Goal: Task Accomplishment & Management: Manage account settings

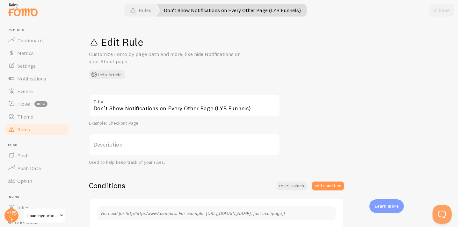
scroll to position [24, 0]
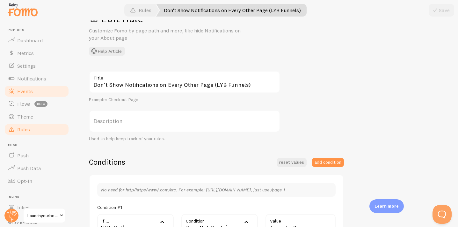
click at [37, 90] on link "Events" at bounding box center [37, 91] width 66 height 13
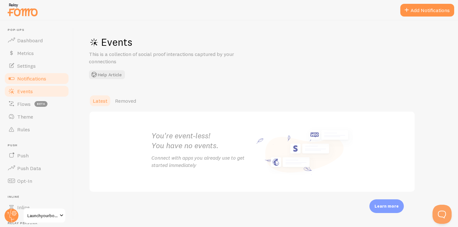
click at [28, 75] on span "Notifications" at bounding box center [31, 78] width 29 height 6
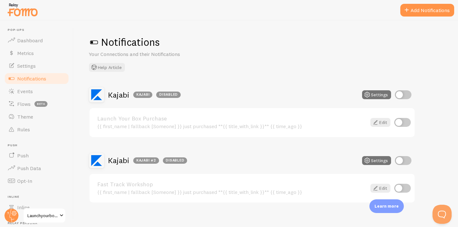
click at [269, 187] on link "Fast Track Workshop" at bounding box center [231, 185] width 269 height 6
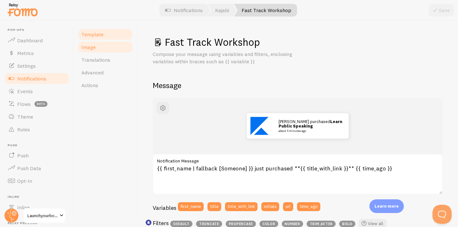
click at [98, 44] on link "Image" at bounding box center [105, 47] width 56 height 13
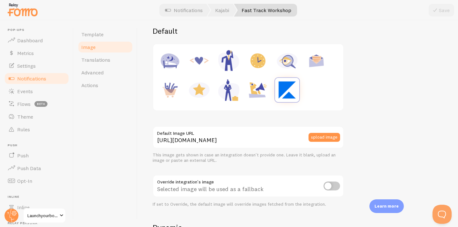
scroll to position [86, 0]
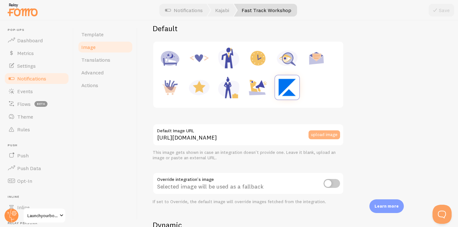
click at [322, 136] on button "upload image" at bounding box center [324, 135] width 32 height 9
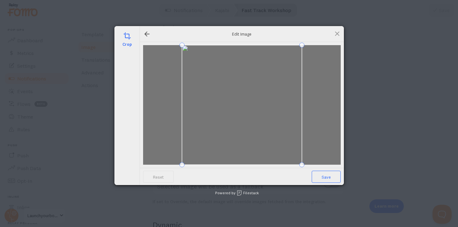
click at [330, 178] on span "Save" at bounding box center [325, 177] width 29 height 12
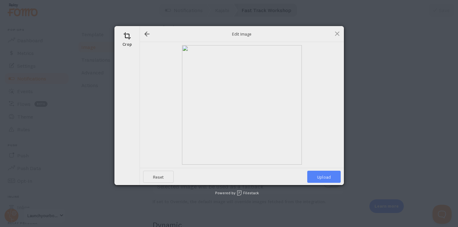
click at [326, 178] on span "Upload" at bounding box center [323, 177] width 33 height 12
type input "https://process.filestackapi.com/ApqhzE1ldTzuKSj33adqez/resize=width:170,height…"
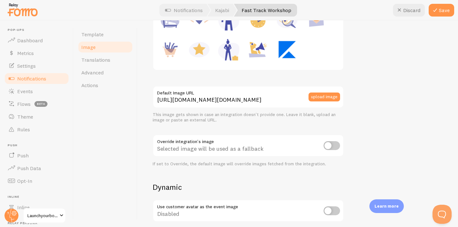
scroll to position [126, 0]
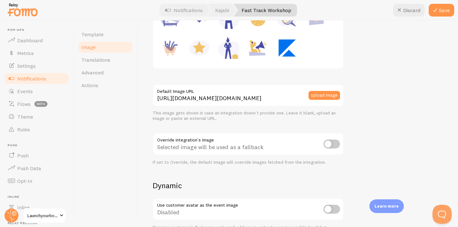
click at [333, 143] on input "checkbox" at bounding box center [331, 144] width 17 height 9
checkbox input "true"
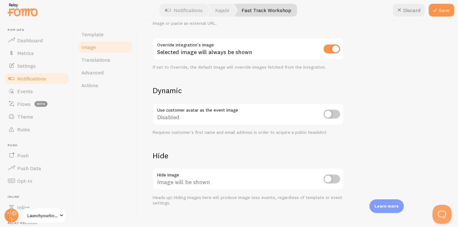
scroll to position [231, 0]
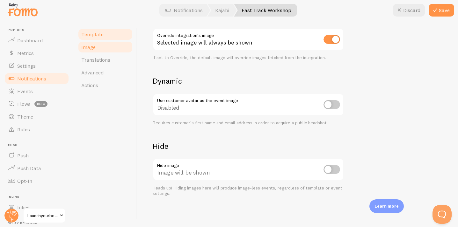
click at [114, 37] on link "Template" at bounding box center [105, 34] width 56 height 13
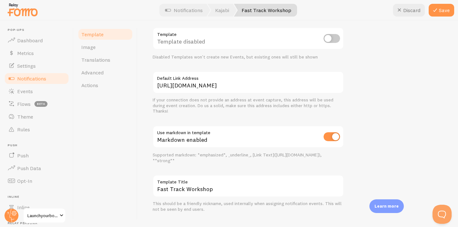
scroll to position [248, 0]
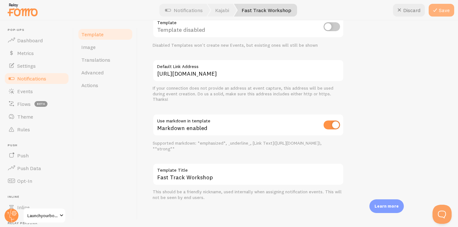
click at [440, 14] on button "Save" at bounding box center [440, 10] width 25 height 13
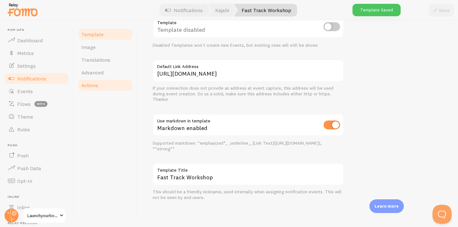
click at [96, 88] on span "Actions" at bounding box center [89, 85] width 17 height 6
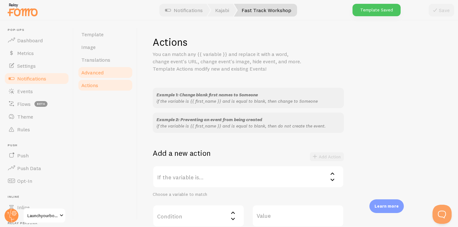
click at [99, 76] on link "Advanced" at bounding box center [105, 72] width 56 height 13
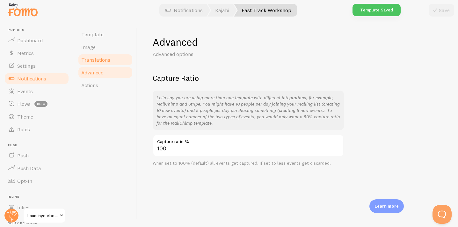
click at [102, 59] on span "Translations" at bounding box center [95, 60] width 29 height 6
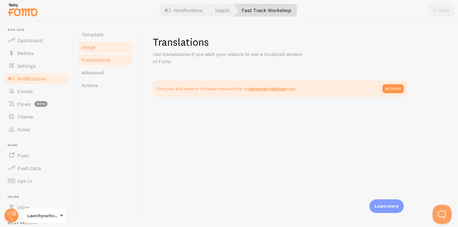
click at [101, 44] on link "Image" at bounding box center [105, 47] width 56 height 13
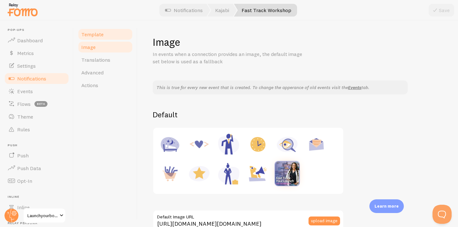
click at [102, 35] on span "Template" at bounding box center [92, 34] width 22 height 6
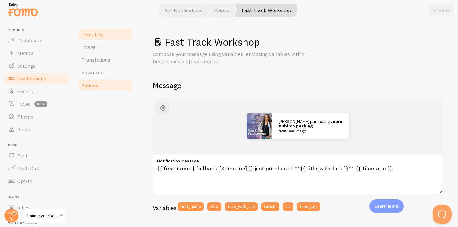
click at [96, 87] on span "Actions" at bounding box center [89, 85] width 17 height 6
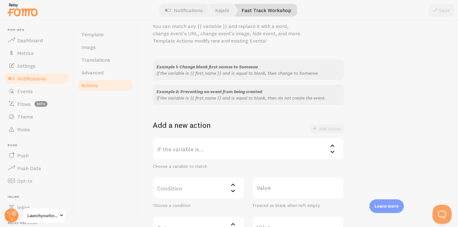
scroll to position [29, 0]
click at [177, 138] on label "If the variable is..." at bounding box center [248, 148] width 191 height 22
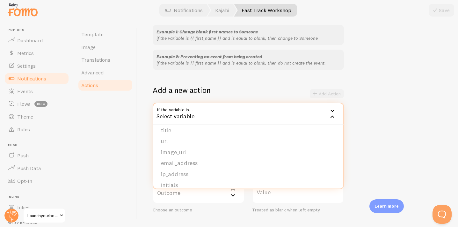
scroll to position [44, 0]
click at [124, 141] on div "Template Image Translations Advanced Actions" at bounding box center [106, 123] width 64 height 207
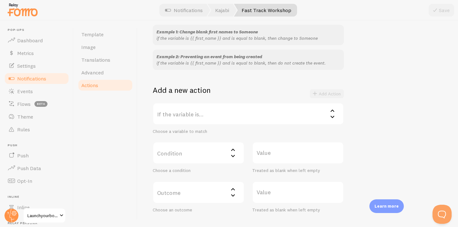
scroll to position [104, 0]
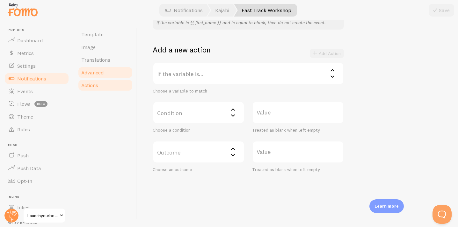
click at [109, 69] on link "Advanced" at bounding box center [105, 72] width 56 height 13
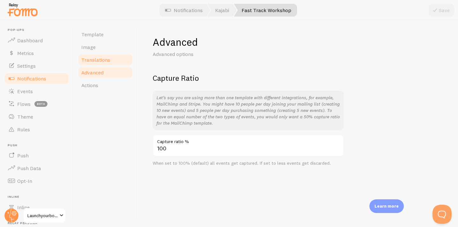
click at [109, 59] on link "Translations" at bounding box center [105, 60] width 56 height 13
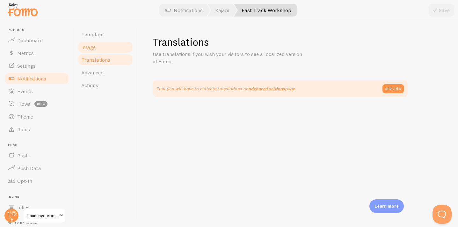
click at [103, 46] on link "Image" at bounding box center [105, 47] width 56 height 13
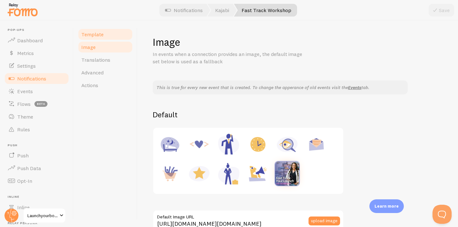
click at [108, 33] on link "Template" at bounding box center [105, 34] width 56 height 13
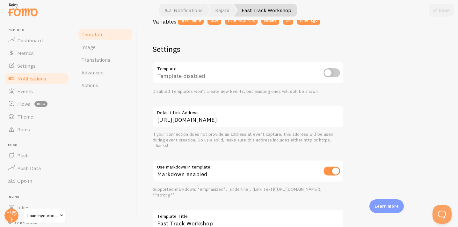
scroll to position [188, 0]
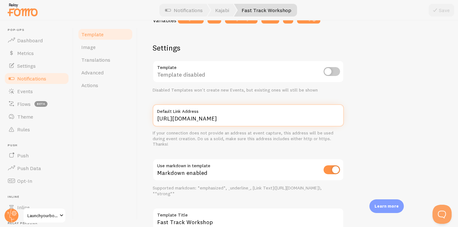
click at [218, 118] on input "[URL][DOMAIN_NAME]" at bounding box center [248, 115] width 191 height 22
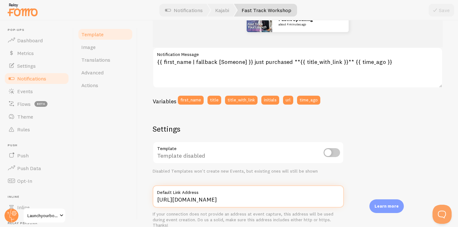
scroll to position [0, 0]
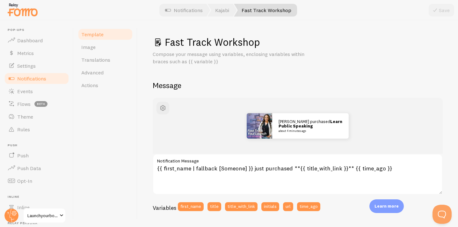
click at [37, 77] on span "Notifications" at bounding box center [31, 78] width 29 height 6
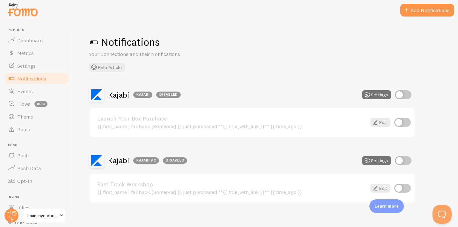
click at [188, 122] on div "Launch Your Box Purchase {{ first_name | fallback [Someone] }} just purchased *…" at bounding box center [231, 123] width 269 height 14
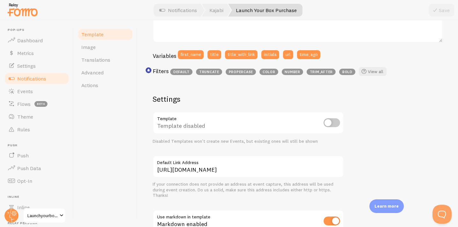
scroll to position [153, 0]
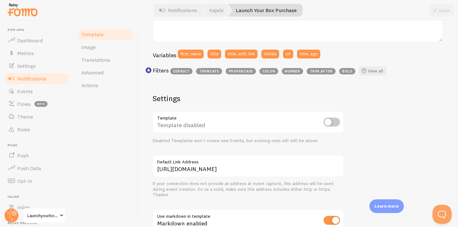
click at [273, 164] on label "Default Link Address" at bounding box center [248, 160] width 191 height 11
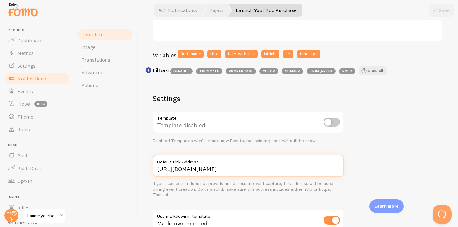
click at [273, 164] on input "[URL][DOMAIN_NAME]" at bounding box center [248, 166] width 191 height 22
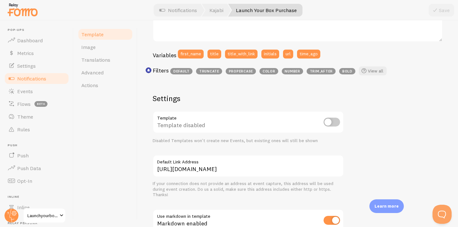
click at [273, 164] on label "Default Link Address" at bounding box center [248, 160] width 191 height 11
click at [273, 164] on input "[URL][DOMAIN_NAME]" at bounding box center [248, 166] width 191 height 22
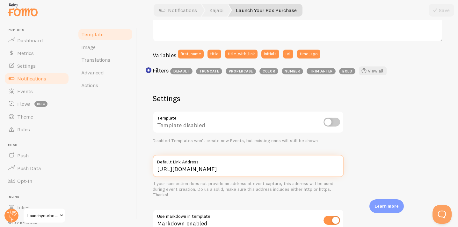
click at [188, 170] on input "[URL][DOMAIN_NAME]" at bounding box center [248, 166] width 191 height 22
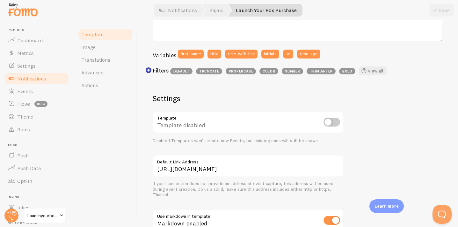
click at [55, 79] on link "Notifications" at bounding box center [37, 78] width 66 height 13
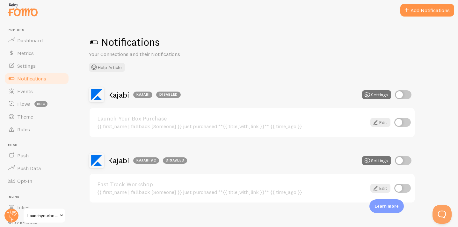
click at [405, 123] on input "checkbox" at bounding box center [402, 122] width 17 height 9
checkbox input "true"
click at [401, 187] on input "checkbox" at bounding box center [402, 188] width 17 height 9
checkbox input "true"
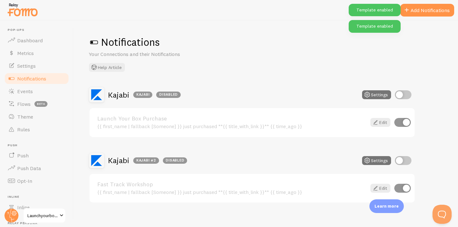
click at [399, 94] on input "checkbox" at bounding box center [403, 94] width 17 height 9
checkbox input "true"
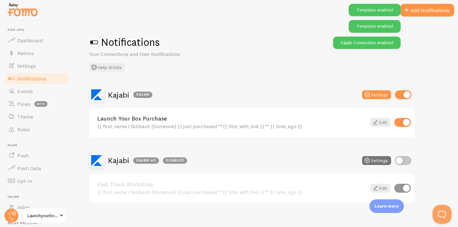
click at [400, 161] on input "checkbox" at bounding box center [403, 160] width 17 height 9
checkbox input "true"
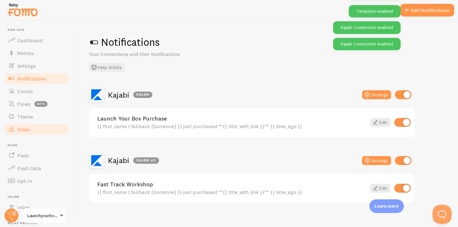
click at [24, 131] on span "Rules" at bounding box center [23, 129] width 13 height 6
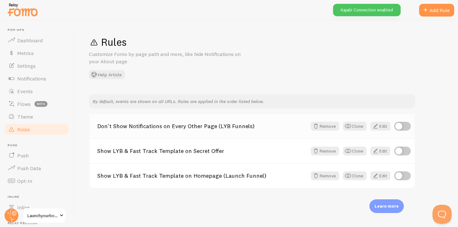
click at [402, 127] on input "checkbox" at bounding box center [402, 126] width 17 height 9
checkbox input "true"
click at [406, 154] on input "checkbox" at bounding box center [402, 151] width 17 height 9
checkbox input "true"
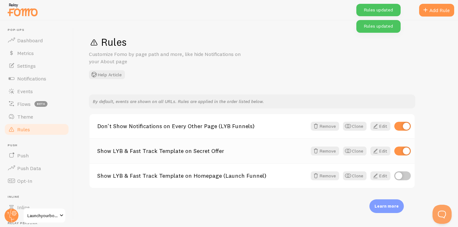
click at [248, 156] on div "Show LYB & Fast Track Template on Secret Offer Remove Clone Edit" at bounding box center [251, 151] width 325 height 25
click at [203, 154] on link "Show LYB & Fast Track Template on Secret Offer" at bounding box center [202, 151] width 210 height 6
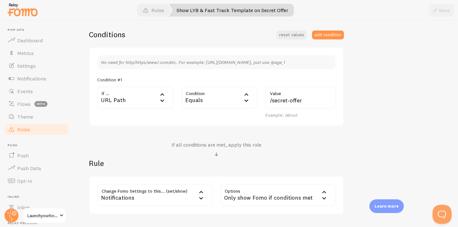
scroll to position [159, 0]
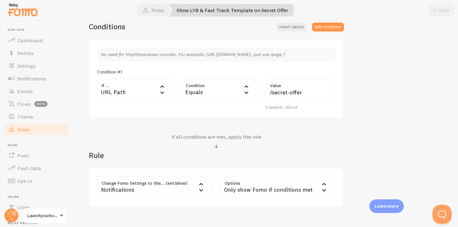
click at [41, 132] on link "Rules" at bounding box center [37, 129] width 66 height 13
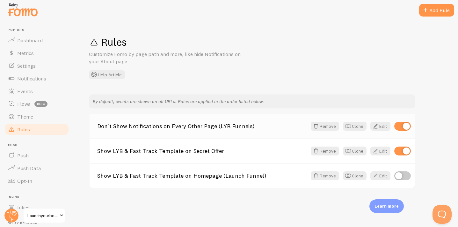
click at [186, 133] on div "Don't Show Notifications on Every Other Page (LYB Funnels) Remove Clone Edit" at bounding box center [251, 126] width 325 height 24
click at [196, 125] on link "Don't Show Notifications on Every Other Page (LYB Funnels)" at bounding box center [202, 127] width 210 height 6
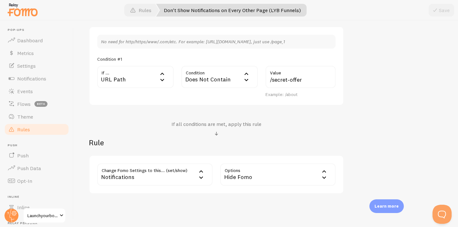
scroll to position [195, 0]
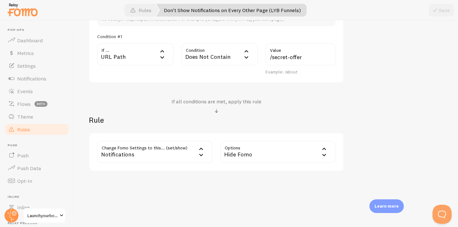
click at [42, 130] on link "Rules" at bounding box center [37, 129] width 66 height 13
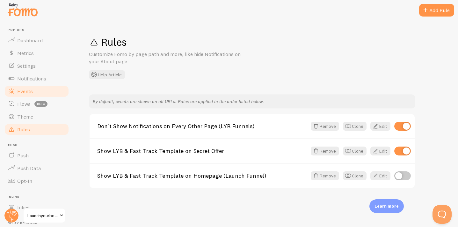
click at [26, 90] on span "Events" at bounding box center [25, 91] width 16 height 6
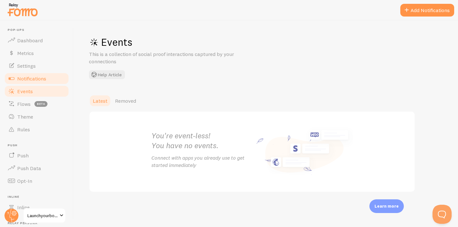
click at [39, 77] on span "Notifications" at bounding box center [31, 78] width 29 height 6
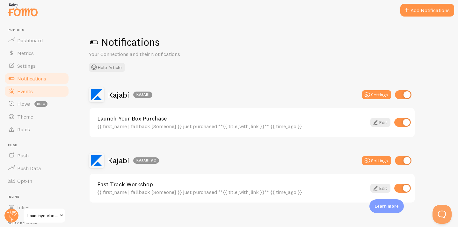
click at [44, 94] on link "Events" at bounding box center [37, 91] width 66 height 13
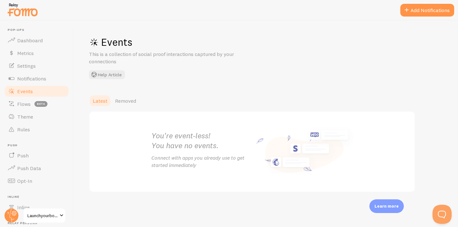
click at [38, 89] on link "Events" at bounding box center [37, 91] width 66 height 13
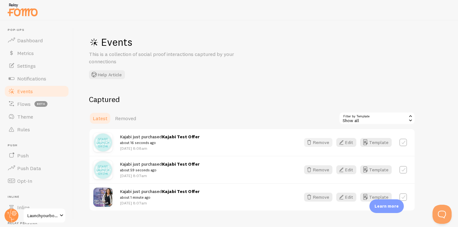
click at [320, 143] on button "Remove" at bounding box center [318, 142] width 28 height 9
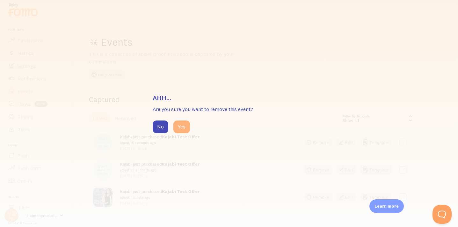
click at [186, 127] on button "Yes" at bounding box center [181, 127] width 17 height 13
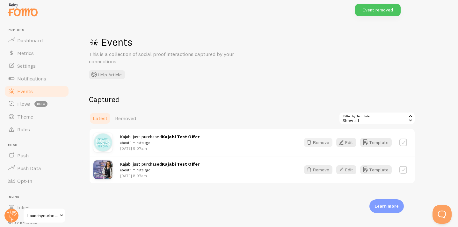
click at [324, 144] on button "Remove" at bounding box center [318, 142] width 28 height 9
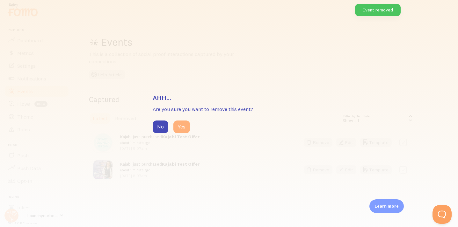
click at [184, 128] on button "Yes" at bounding box center [181, 127] width 17 height 13
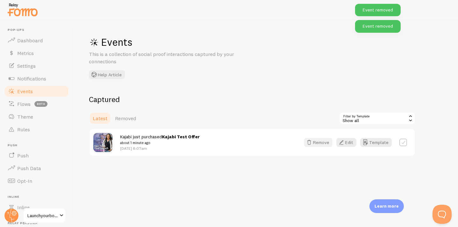
click at [323, 143] on button "Remove" at bounding box center [318, 142] width 28 height 9
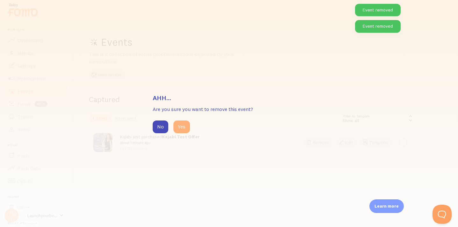
click at [187, 126] on button "Yes" at bounding box center [181, 127] width 17 height 13
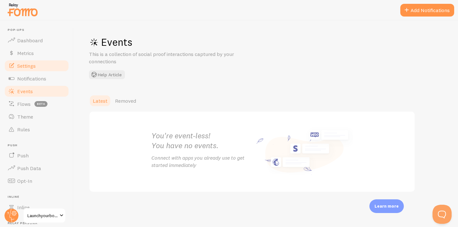
click at [33, 65] on span "Settings" at bounding box center [26, 66] width 18 height 6
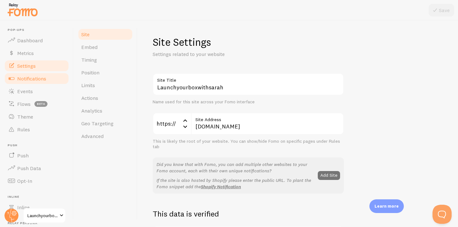
click at [40, 81] on span "Notifications" at bounding box center [31, 78] width 29 height 6
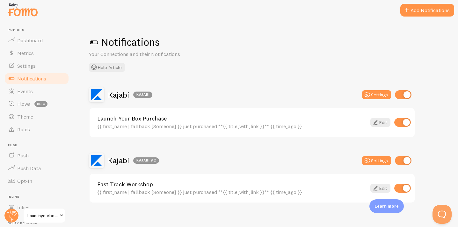
scroll to position [7, 0]
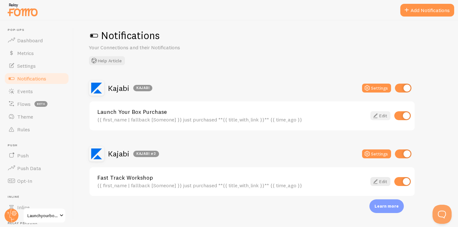
click at [378, 117] on icon at bounding box center [375, 116] width 8 height 8
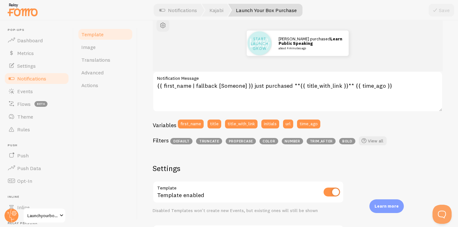
scroll to position [248, 0]
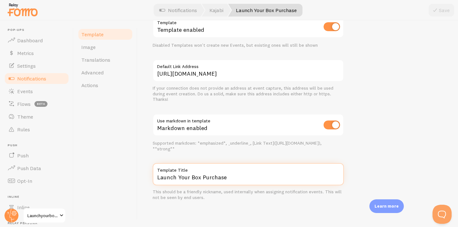
click at [231, 179] on input "Launch Your Box Purchase" at bounding box center [248, 174] width 191 height 22
type input "Launch Your Box Purchase - Secret Offer"
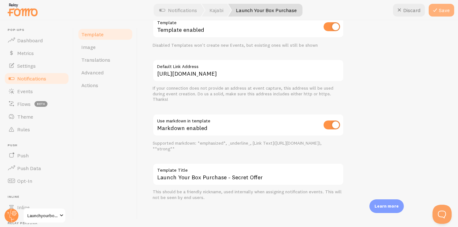
click at [442, 10] on button "Save" at bounding box center [440, 10] width 25 height 13
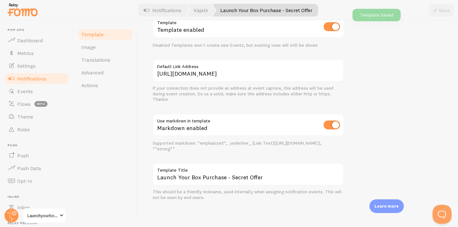
scroll to position [233, 0]
click at [54, 81] on link "Notifications" at bounding box center [37, 78] width 66 height 13
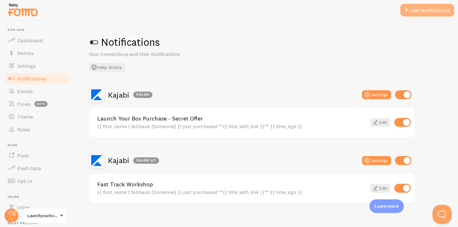
click at [437, 11] on button "Add Notifications" at bounding box center [427, 10] width 54 height 13
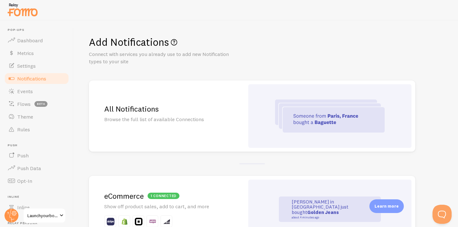
click at [194, 187] on div "1 connected eCommerce Show off product sales, add to cart, and more" at bounding box center [166, 209] width 155 height 67
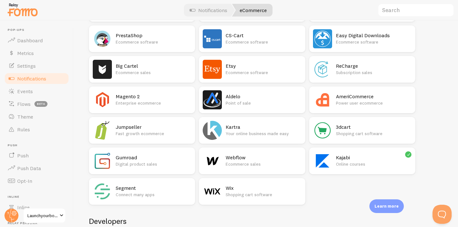
scroll to position [408, 0]
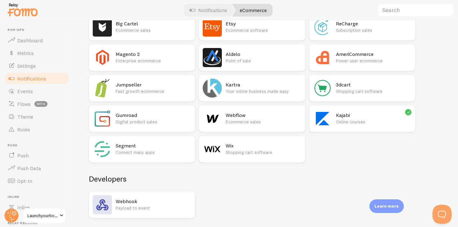
click at [332, 118] on div "Kajabi Online courses" at bounding box center [362, 118] width 106 height 27
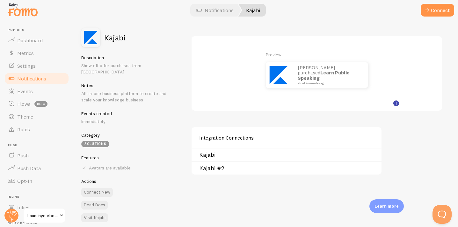
click at [214, 154] on link "Kajabi" at bounding box center [288, 155] width 178 height 5
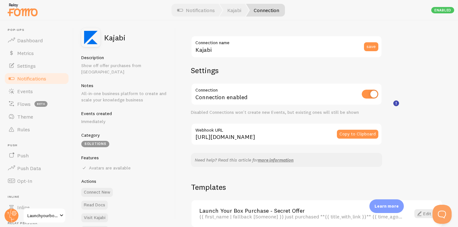
click at [50, 75] on link "Notifications" at bounding box center [37, 78] width 66 height 13
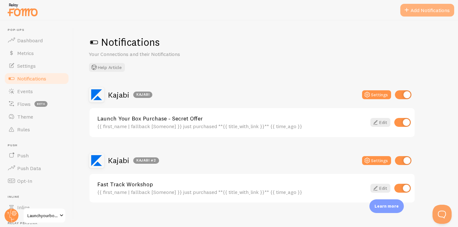
click at [432, 14] on button "Add Notifications" at bounding box center [427, 10] width 54 height 13
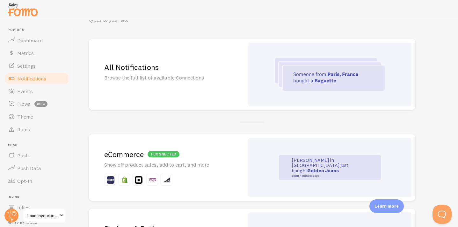
scroll to position [48, 0]
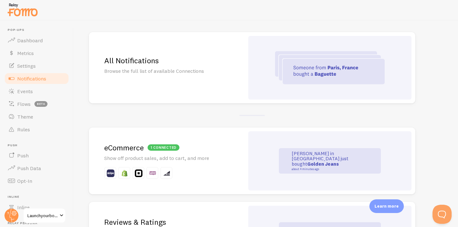
click at [235, 165] on div "1 connected eCommerce Show off product sales, add to cart, and more" at bounding box center [166, 161] width 155 height 67
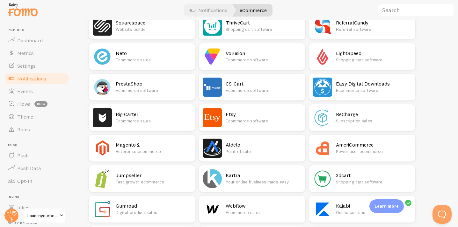
scroll to position [414, 0]
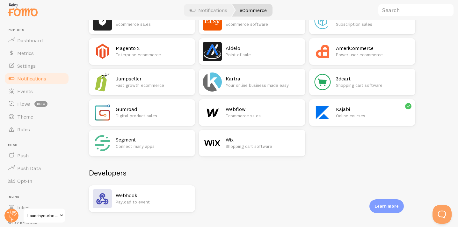
click at [342, 116] on p "Online courses" at bounding box center [373, 116] width 75 height 6
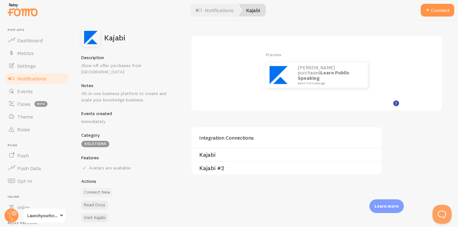
click at [100, 188] on button "Connect New" at bounding box center [97, 192] width 32 height 9
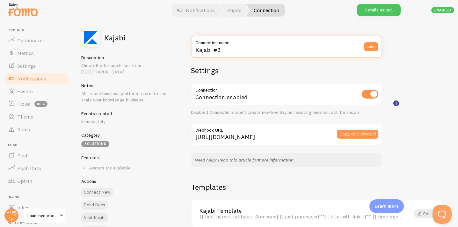
click at [232, 49] on input "Kajabi #3" at bounding box center [286, 47] width 191 height 22
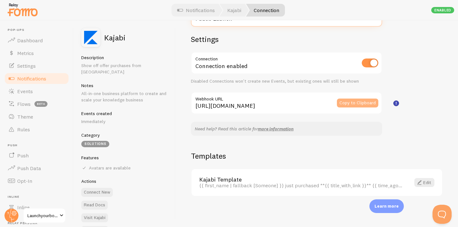
type input "Public Launch"
click at [356, 104] on button "Copy to Clipboard" at bounding box center [357, 103] width 41 height 9
click at [418, 183] on span at bounding box center [419, 183] width 8 height 8
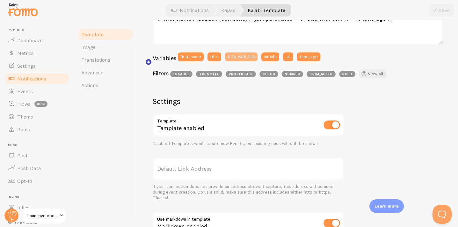
scroll to position [173, 0]
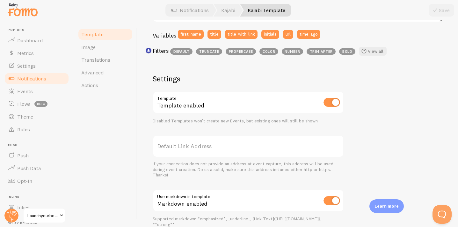
click at [225, 143] on label "Default Link Address" at bounding box center [248, 146] width 191 height 22
click at [225, 143] on input "Default Link Address" at bounding box center [248, 146] width 191 height 22
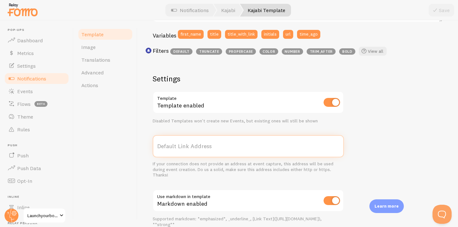
paste input "[URL][DOMAIN_NAME]"
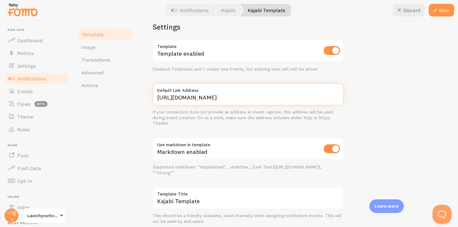
scroll to position [248, 0]
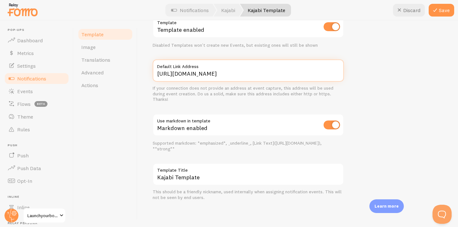
type input "[URL][DOMAIN_NAME]"
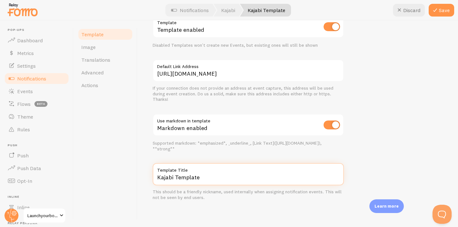
click at [217, 176] on input "Kajabi Template" at bounding box center [248, 174] width 191 height 22
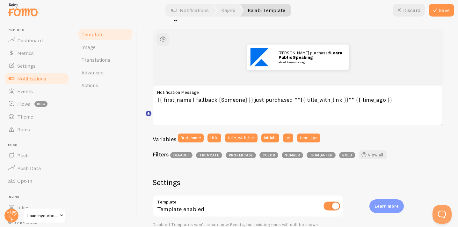
scroll to position [64, 0]
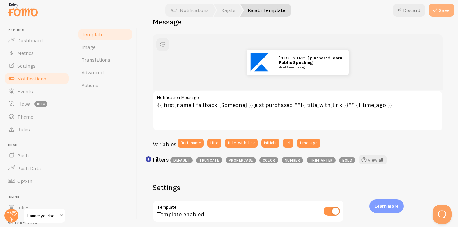
type input "Launch Your Box Purchase - Public Launch"
click at [431, 11] on button "Save" at bounding box center [440, 10] width 25 height 13
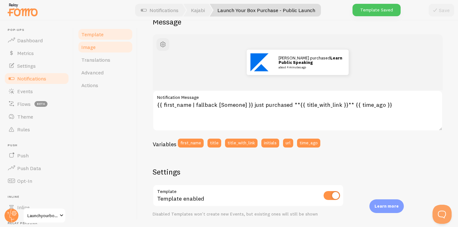
click at [99, 51] on link "Image" at bounding box center [105, 47] width 56 height 13
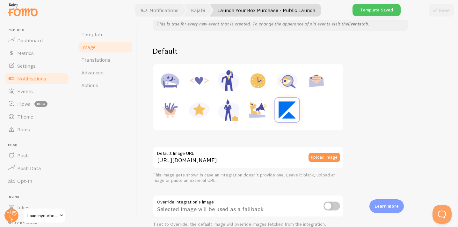
scroll to position [69, 0]
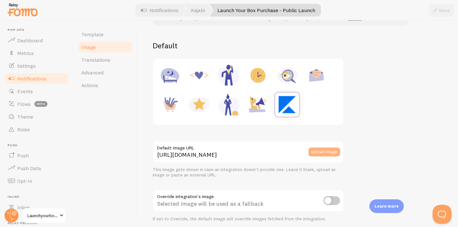
click at [322, 155] on button "upload image" at bounding box center [324, 152] width 32 height 9
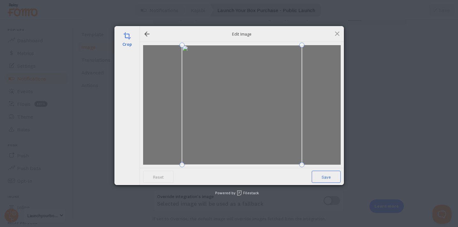
click at [328, 176] on span "Save" at bounding box center [325, 177] width 29 height 12
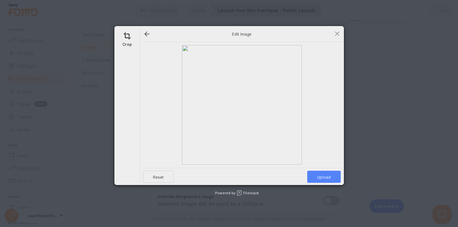
click at [328, 176] on span "Upload" at bounding box center [323, 177] width 33 height 12
type input "[URL][DOMAIN_NAME][DOMAIN_NAME]"
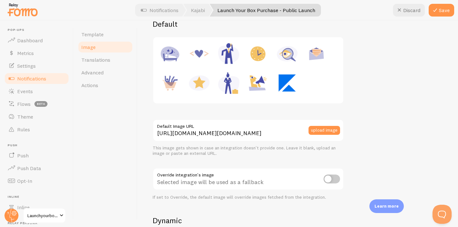
scroll to position [95, 0]
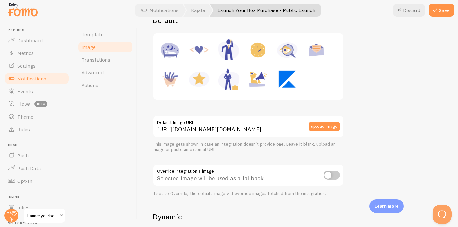
click at [330, 174] on input "checkbox" at bounding box center [331, 175] width 17 height 9
checkbox input "true"
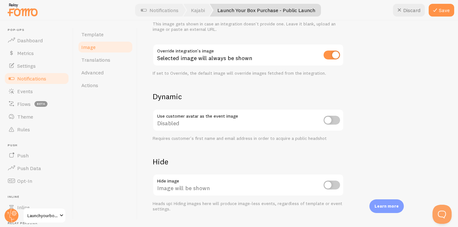
scroll to position [231, 0]
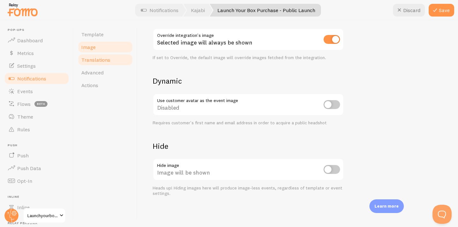
click at [103, 62] on span "Translations" at bounding box center [95, 60] width 29 height 6
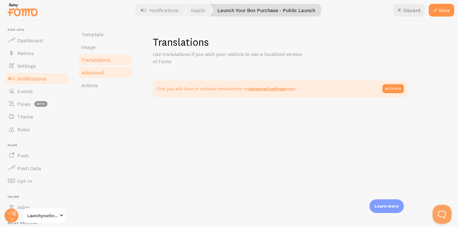
click at [100, 73] on span "Advanced" at bounding box center [92, 72] width 22 height 6
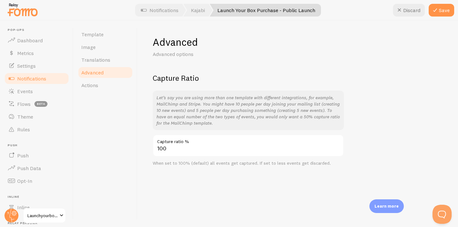
click at [100, 93] on div "Template Image Translations Advanced Actions" at bounding box center [106, 123] width 64 height 207
click at [99, 84] on link "Actions" at bounding box center [105, 85] width 56 height 13
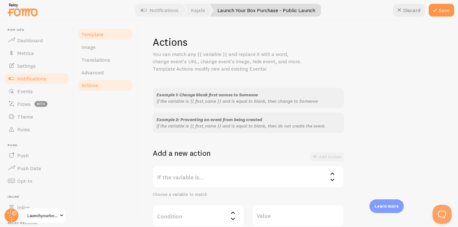
click at [103, 34] on link "Template" at bounding box center [105, 34] width 56 height 13
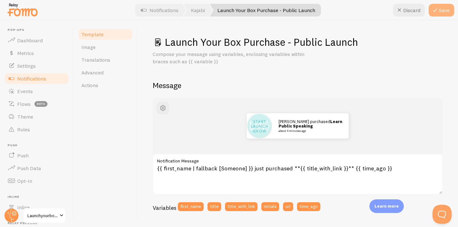
click at [442, 14] on button "Save" at bounding box center [440, 10] width 25 height 13
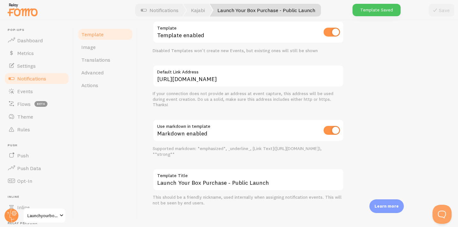
scroll to position [228, 0]
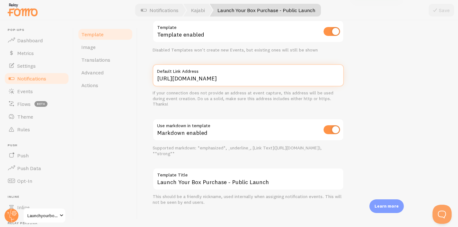
click at [289, 80] on input "[URL][DOMAIN_NAME]" at bounding box center [248, 75] width 191 height 22
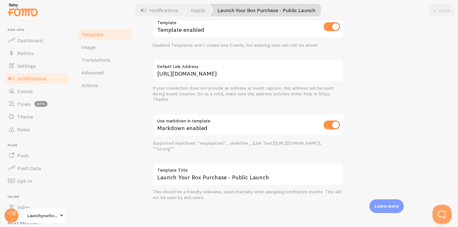
click at [40, 78] on span "Notifications" at bounding box center [31, 78] width 29 height 6
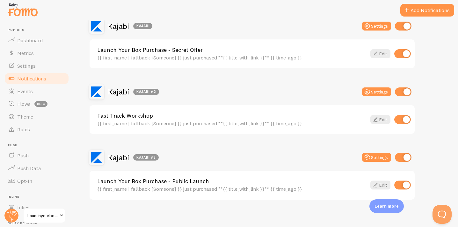
scroll to position [72, 0]
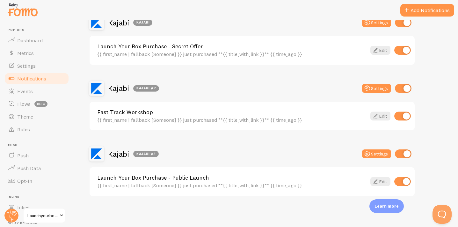
click at [402, 182] on input "checkbox" at bounding box center [402, 181] width 17 height 9
checkbox input "false"
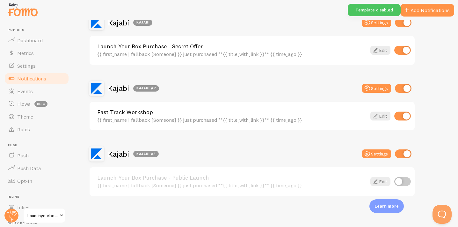
click at [398, 154] on input "checkbox" at bounding box center [403, 154] width 17 height 9
checkbox input "false"
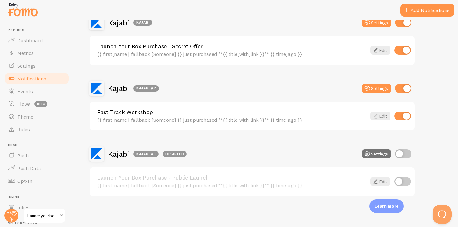
click at [405, 182] on input "checkbox" at bounding box center [402, 181] width 17 height 9
checkbox input "true"
click at [403, 145] on div "Kajabi [GEOGRAPHIC_DATA] Settings Launch Your Box Purchase - Secret Offer {{ fi…" at bounding box center [252, 106] width 326 height 182
click at [403, 152] on input "checkbox" at bounding box center [403, 154] width 17 height 9
checkbox input "true"
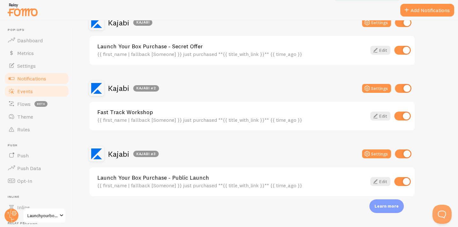
click at [22, 92] on span "Events" at bounding box center [25, 91] width 16 height 6
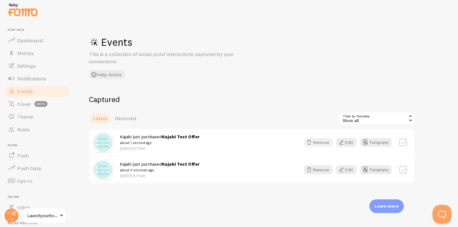
click at [323, 141] on button "Remove" at bounding box center [318, 142] width 28 height 9
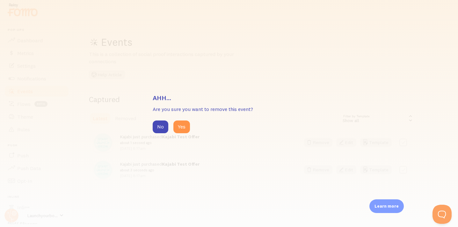
click at [191, 127] on div "No Yes" at bounding box center [229, 127] width 153 height 13
click at [179, 127] on button "Yes" at bounding box center [181, 127] width 17 height 13
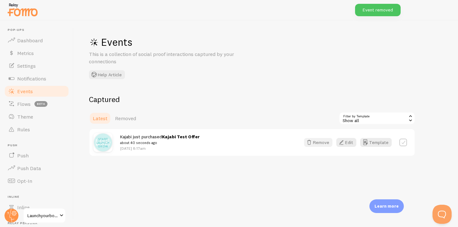
click at [328, 145] on button "Remove" at bounding box center [318, 142] width 28 height 9
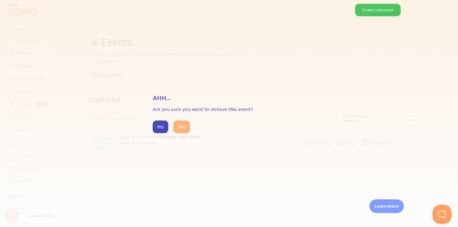
click at [179, 124] on button "Yes" at bounding box center [181, 127] width 17 height 13
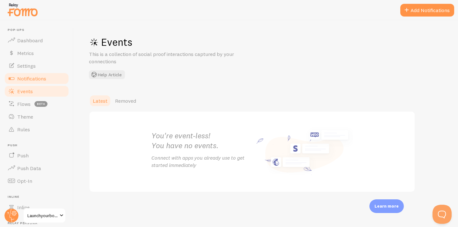
click at [40, 80] on span "Notifications" at bounding box center [31, 78] width 29 height 6
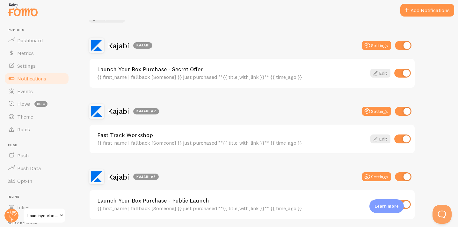
scroll to position [72, 0]
